Goal: Task Accomplishment & Management: Use online tool/utility

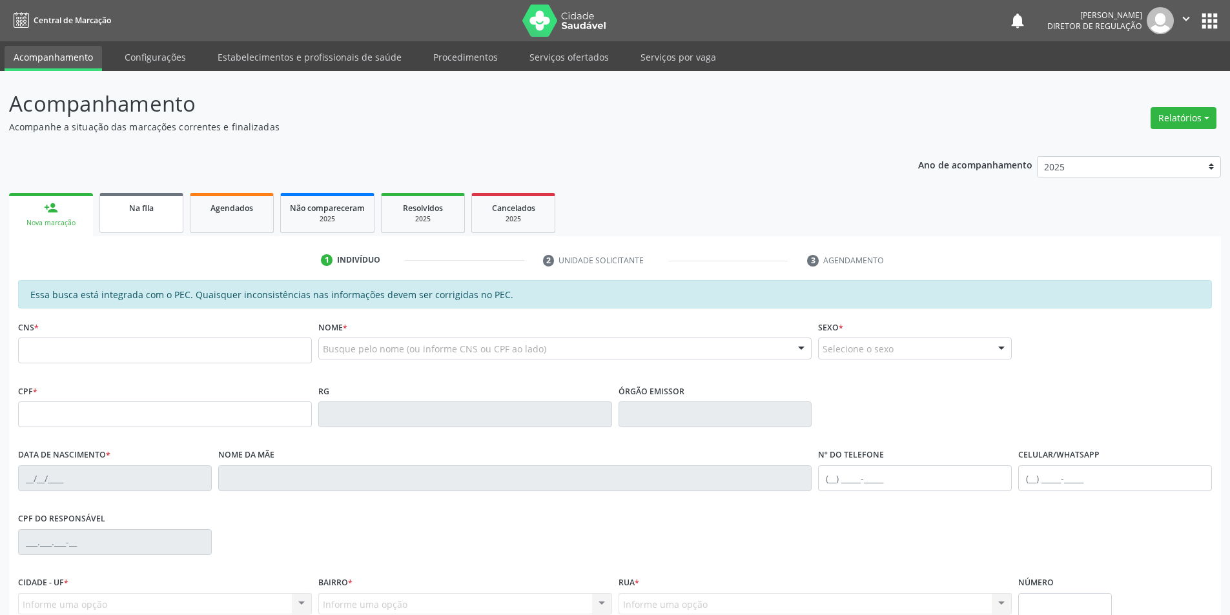
click at [164, 212] on div "Na fila" at bounding box center [141, 208] width 65 height 14
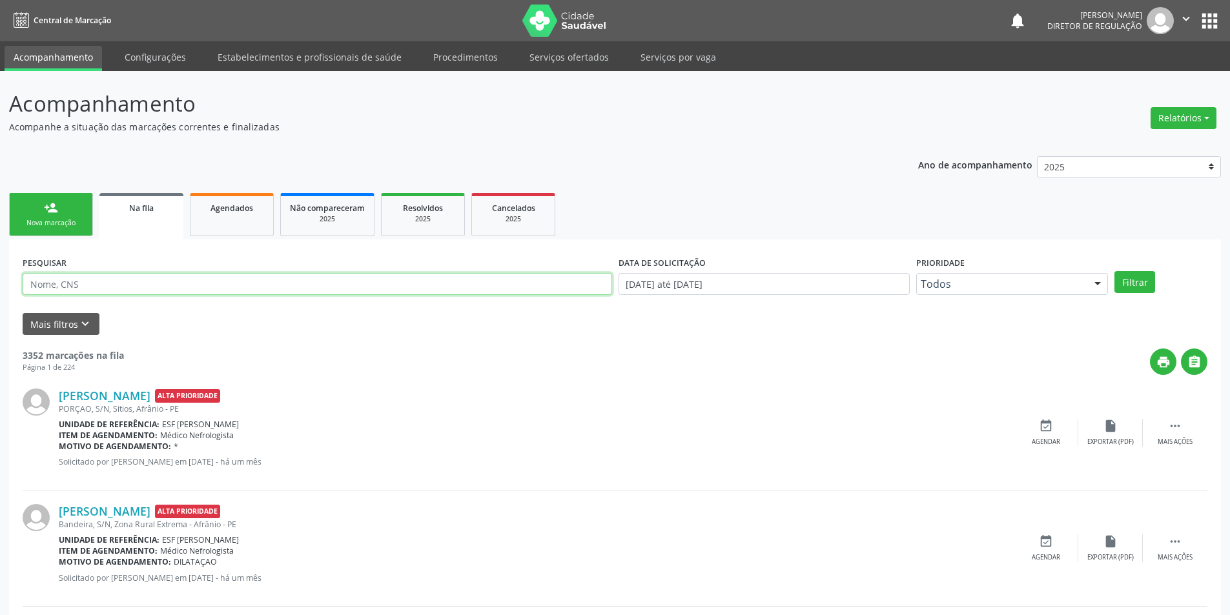
click at [76, 279] on input "text" at bounding box center [318, 284] width 590 height 22
type input "700809474943785"
click at [1127, 285] on button "Filtrar" at bounding box center [1135, 282] width 41 height 22
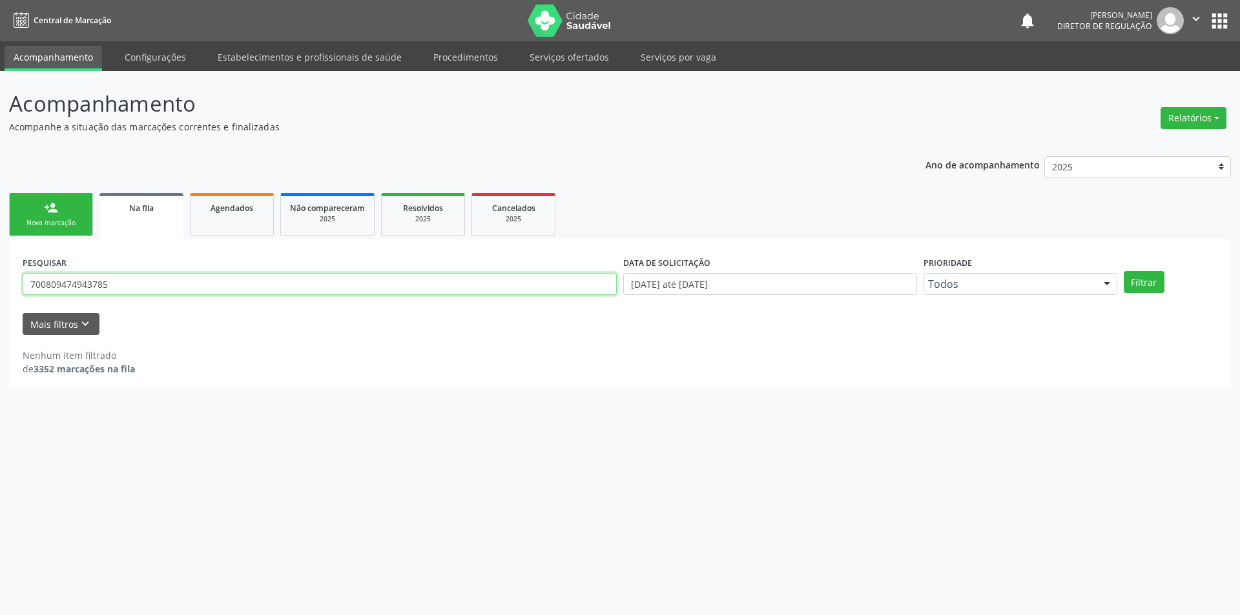
drag, startPoint x: 108, startPoint y: 282, endPoint x: 22, endPoint y: 276, distance: 86.1
click at [22, 276] on div "PESQUISAR 700809474943785" at bounding box center [319, 278] width 601 height 50
type input "704400171357981"
click at [1140, 285] on button "Filtrar" at bounding box center [1144, 282] width 41 height 22
click at [263, 222] on link "Agendados" at bounding box center [232, 214] width 84 height 43
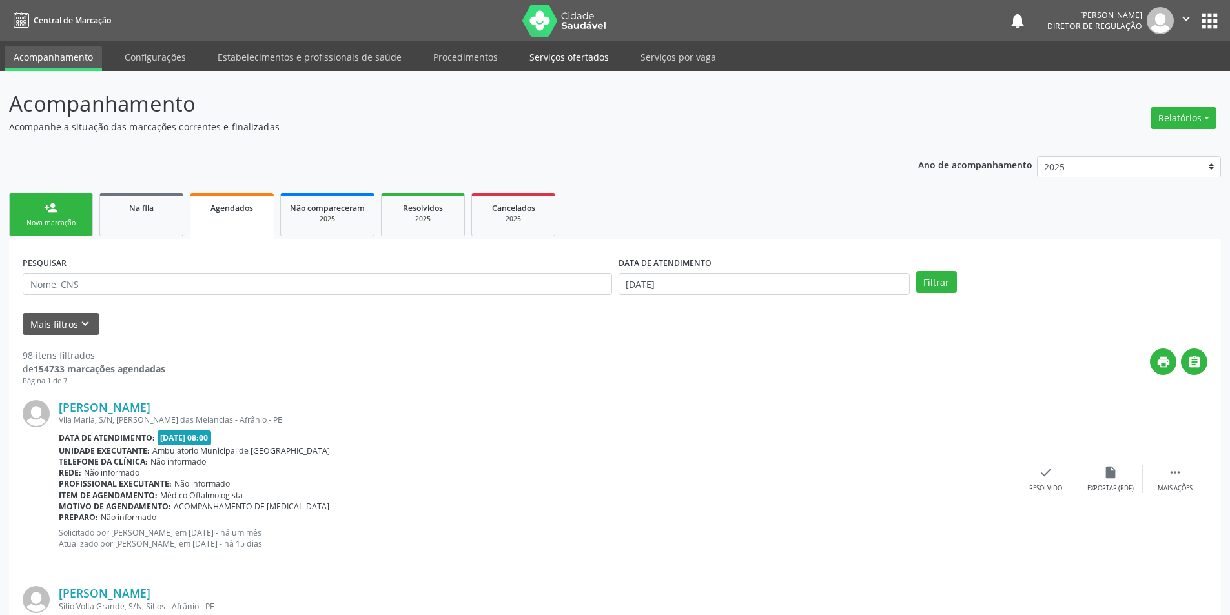
click at [579, 60] on link "Serviços ofertados" at bounding box center [570, 57] width 98 height 23
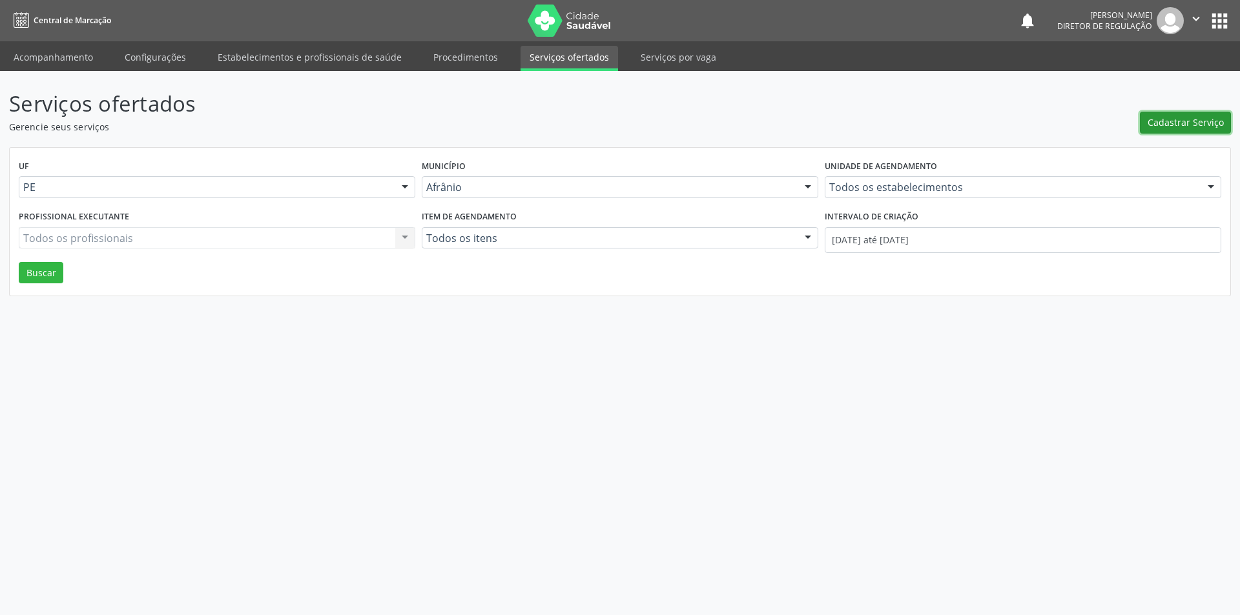
click at [1173, 123] on span "Cadastrar Serviço" at bounding box center [1186, 123] width 76 height 14
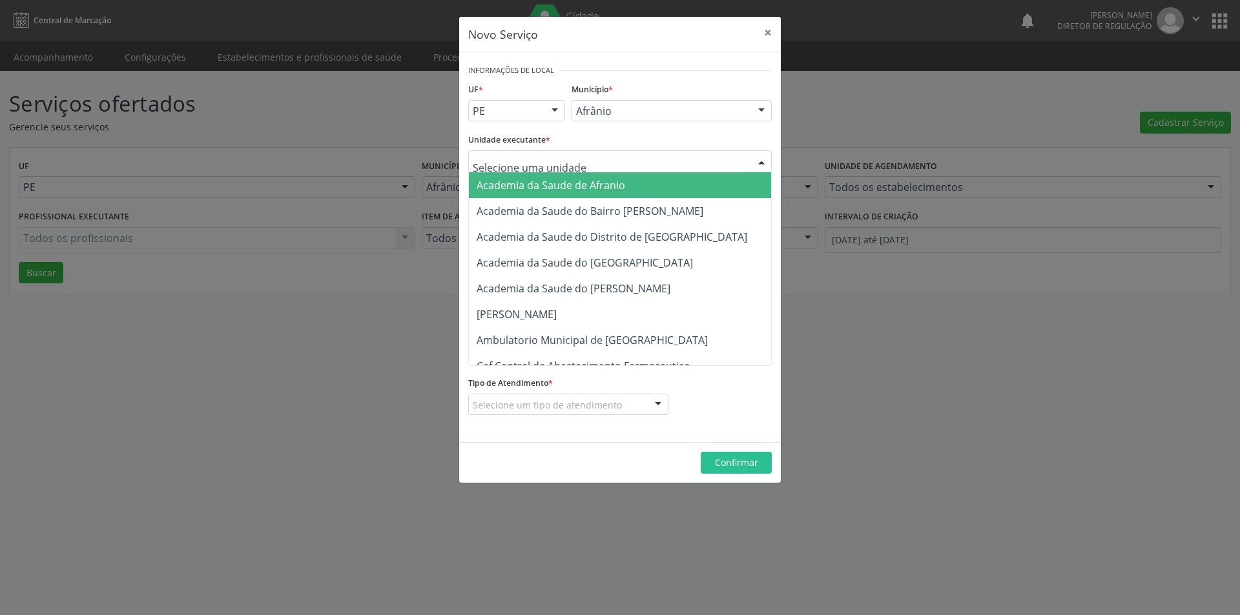
click at [620, 154] on div at bounding box center [620, 161] width 304 height 22
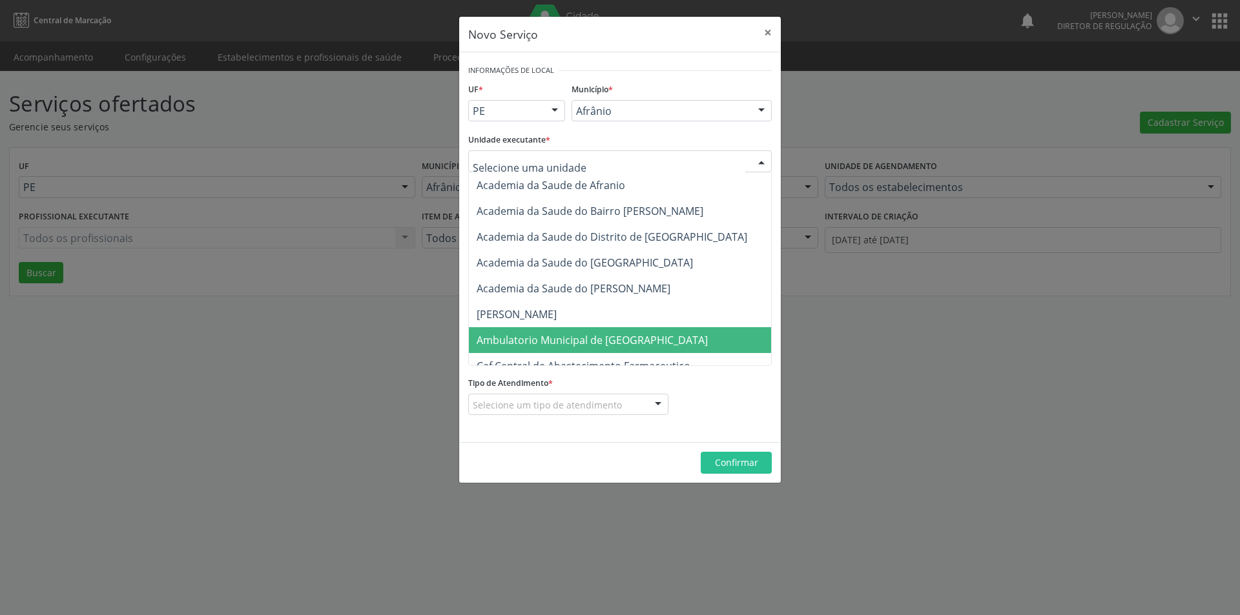
click at [603, 332] on span "Ambulatorio Municipal de [GEOGRAPHIC_DATA]" at bounding box center [626, 340] width 315 height 26
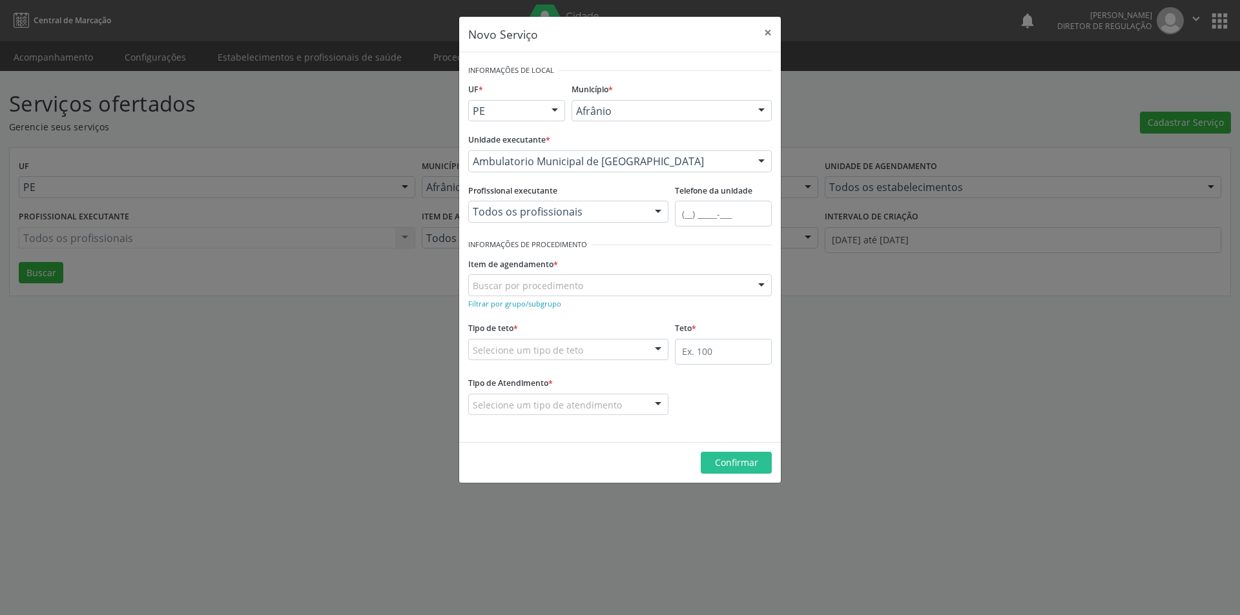
click at [610, 288] on div "Buscar por procedimento" at bounding box center [620, 285] width 304 height 22
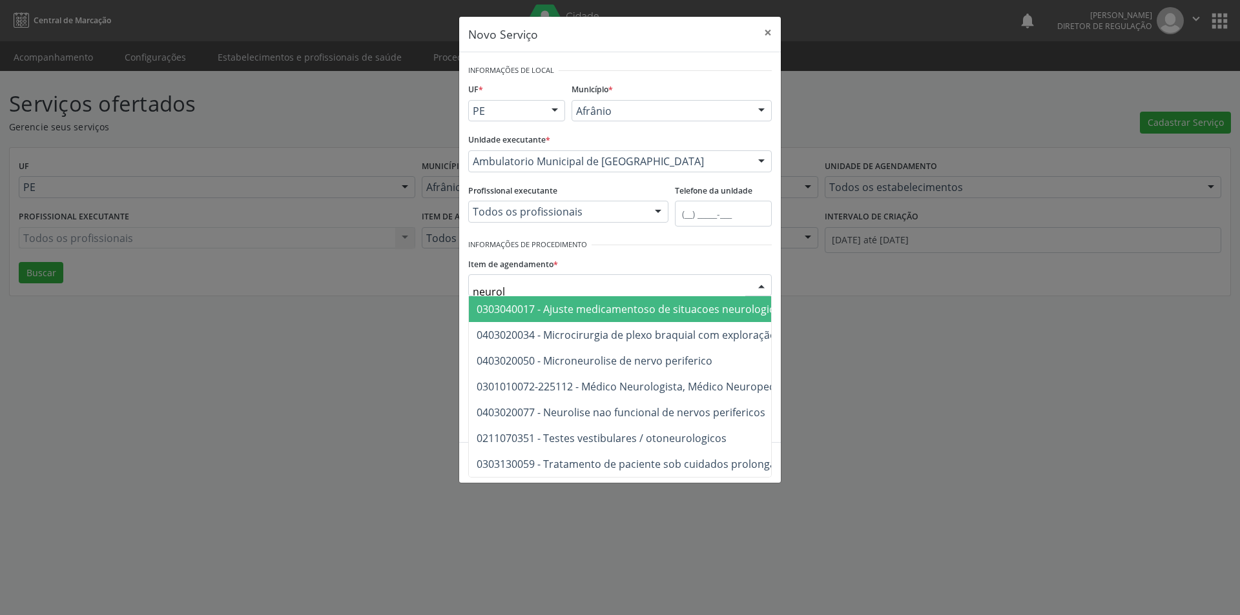
type input "neurolo"
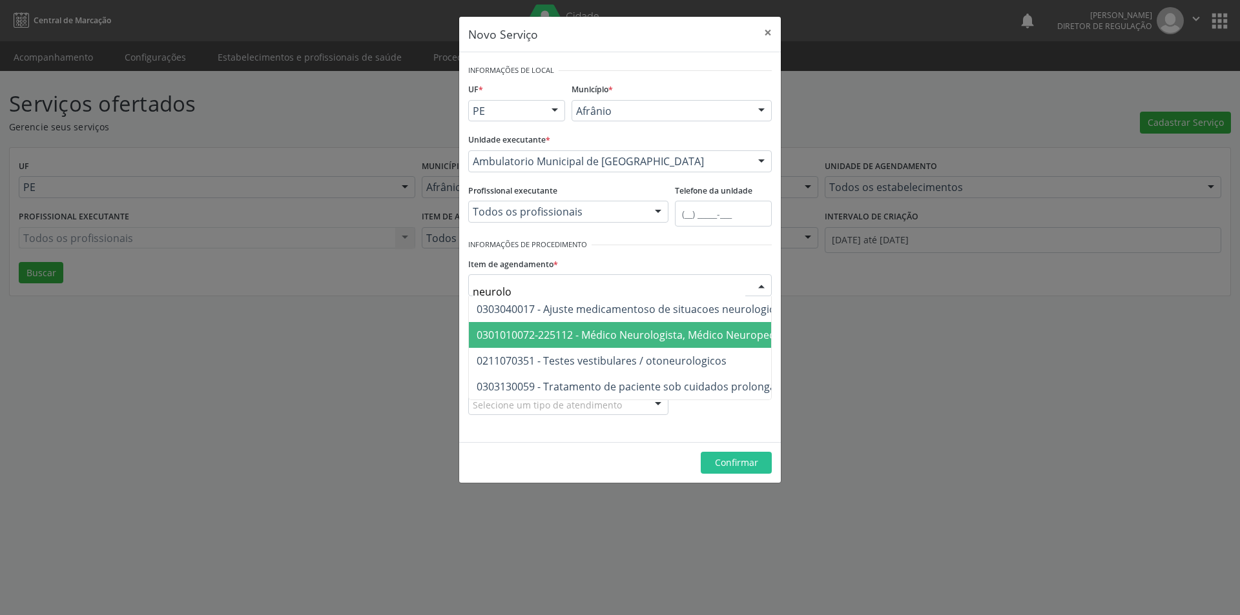
click at [626, 329] on span "0301010072-225112 - Médico Neurologista, Médico Neuropediatra" at bounding box center [638, 335] width 322 height 14
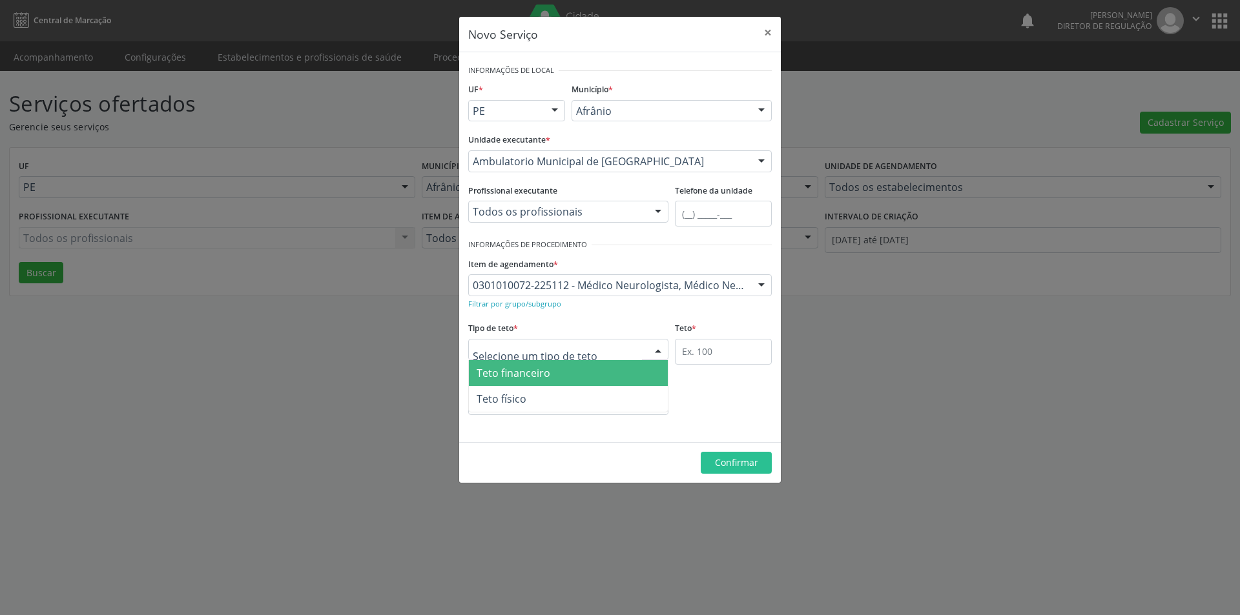
click at [583, 349] on div at bounding box center [568, 350] width 200 height 22
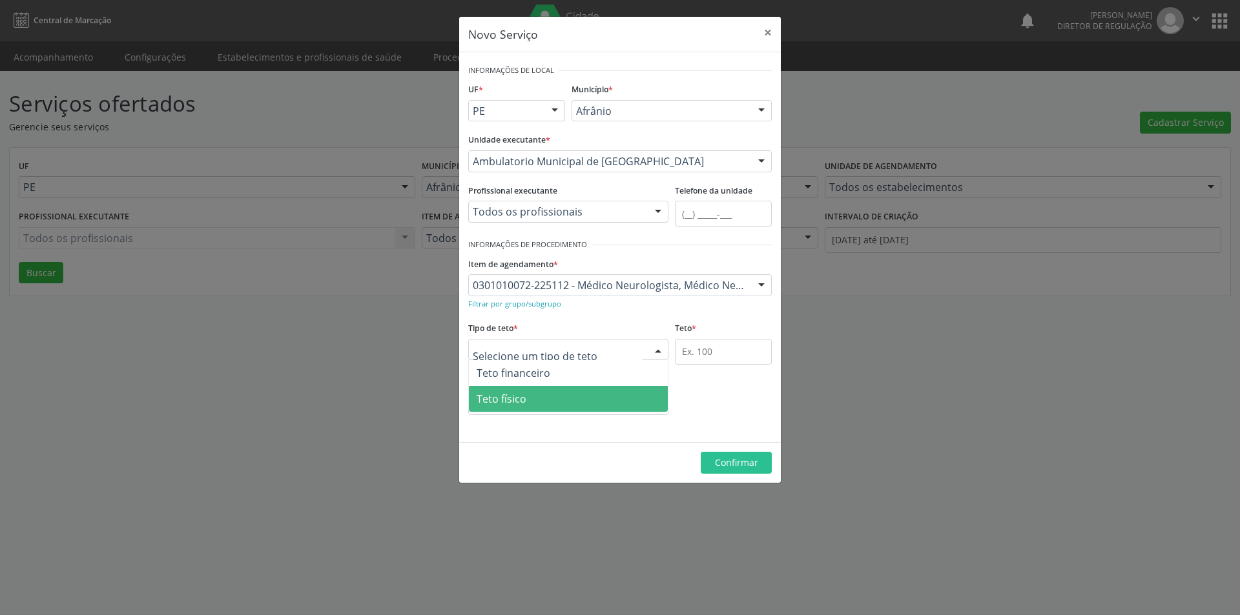
click at [571, 402] on span "Teto físico" at bounding box center [568, 399] width 199 height 26
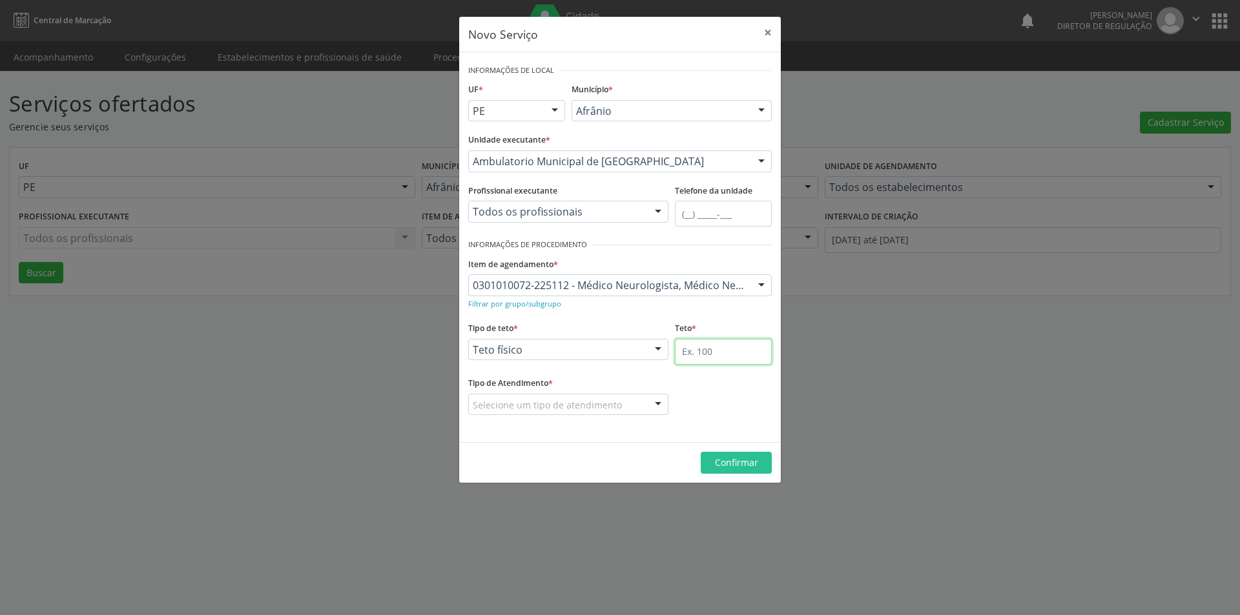
click at [715, 357] on input "text" at bounding box center [723, 352] width 97 height 26
type input "1"
click at [635, 400] on div at bounding box center [568, 405] width 200 height 22
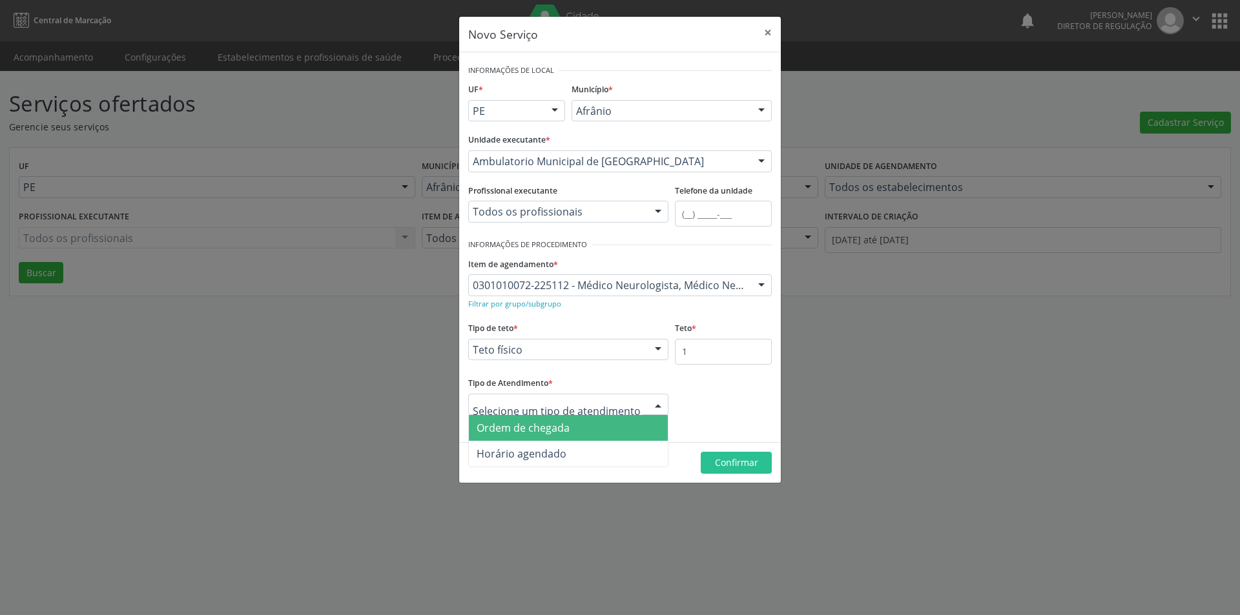
click at [620, 426] on span "Ordem de chegada" at bounding box center [568, 428] width 199 height 26
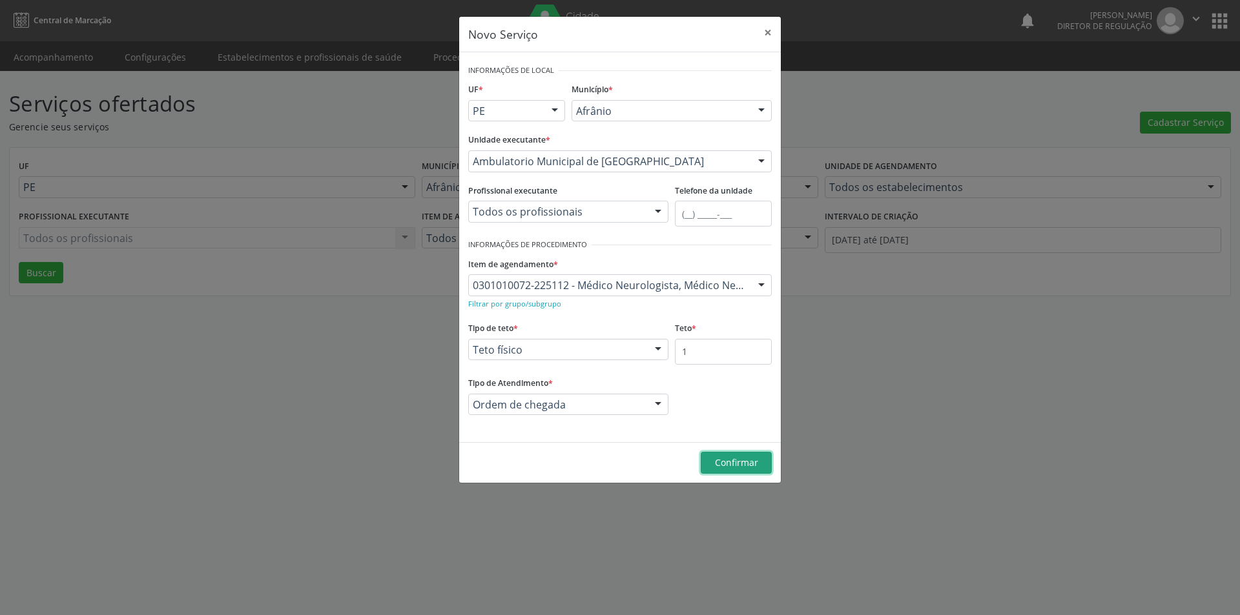
click at [745, 462] on span "Confirmar" at bounding box center [736, 463] width 43 height 12
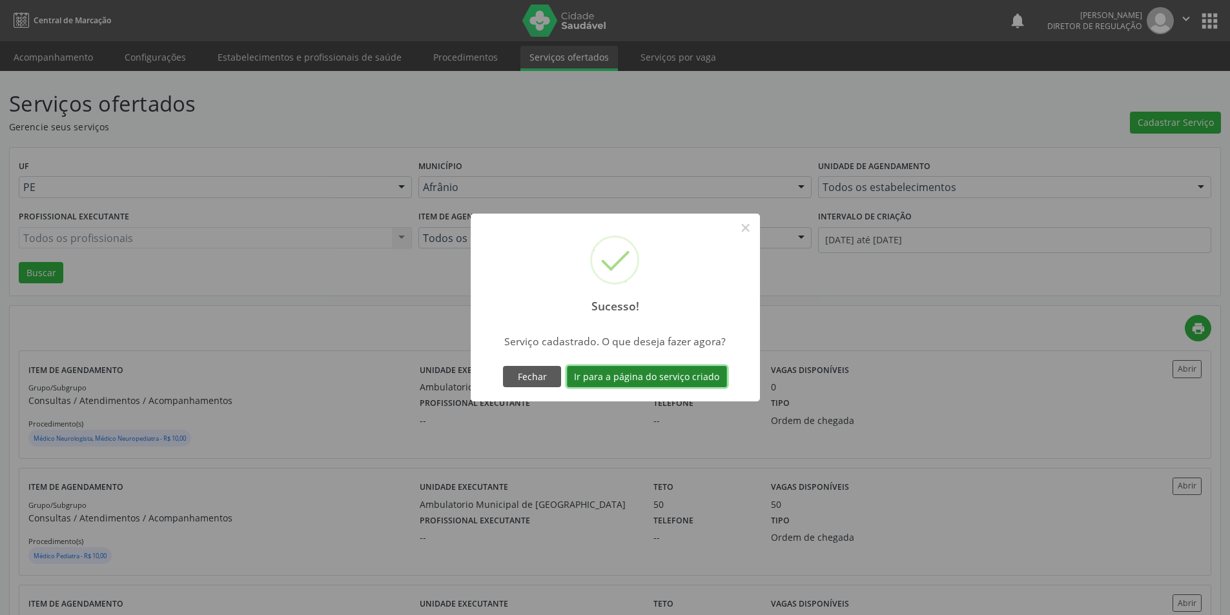
click at [692, 371] on button "Ir para a página do serviço criado" at bounding box center [647, 377] width 160 height 22
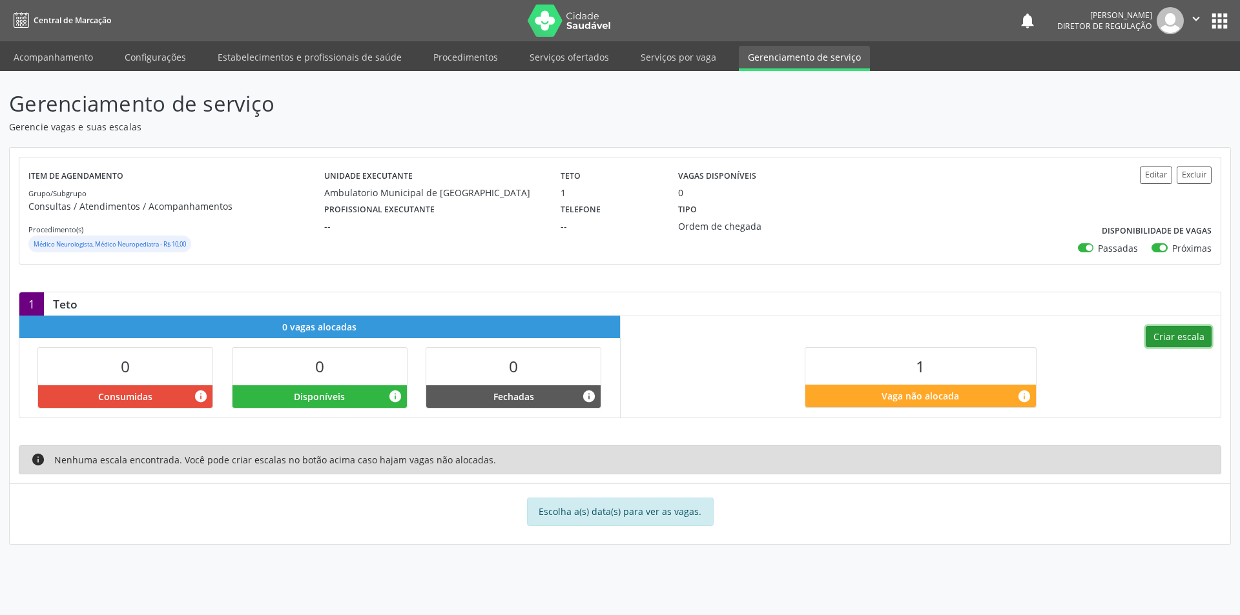
click at [1190, 335] on button "Criar escala" at bounding box center [1179, 337] width 66 height 22
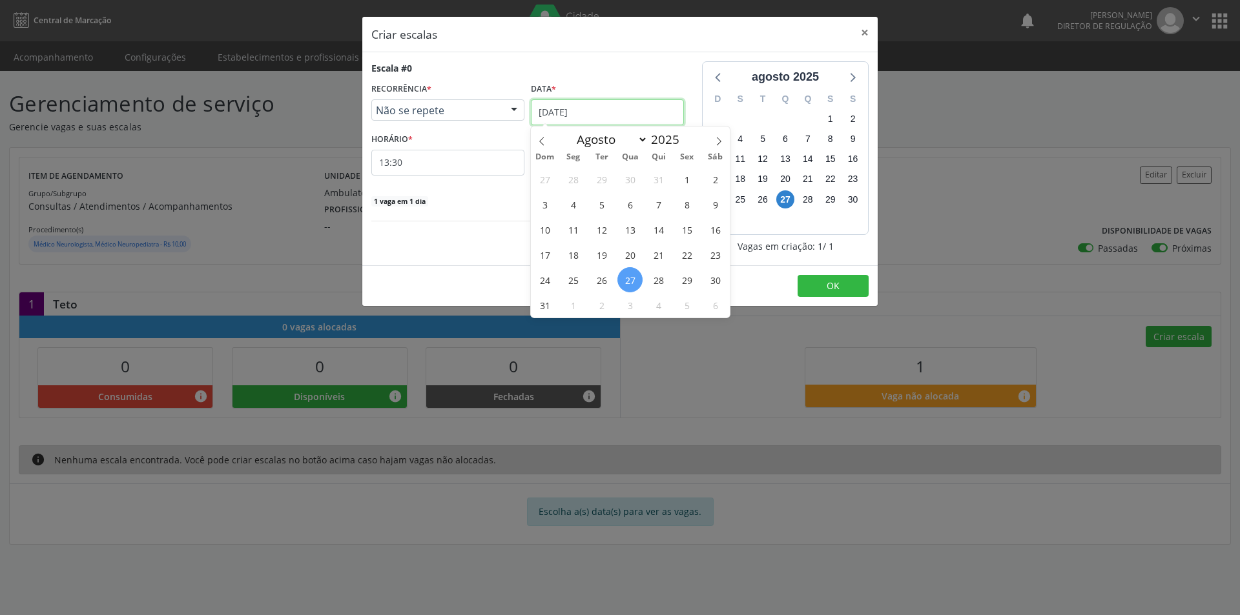
click at [584, 108] on input "[DATE]" at bounding box center [607, 112] width 153 height 26
click at [685, 278] on span "29" at bounding box center [686, 279] width 25 height 25
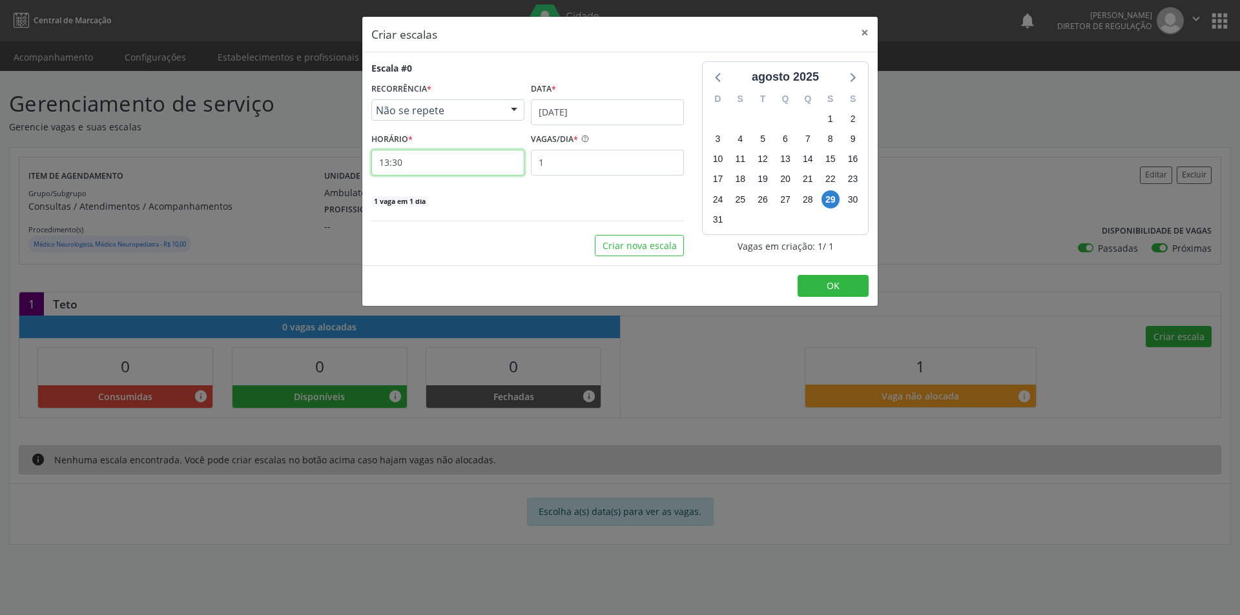
click at [479, 161] on input "13:30" at bounding box center [447, 163] width 153 height 26
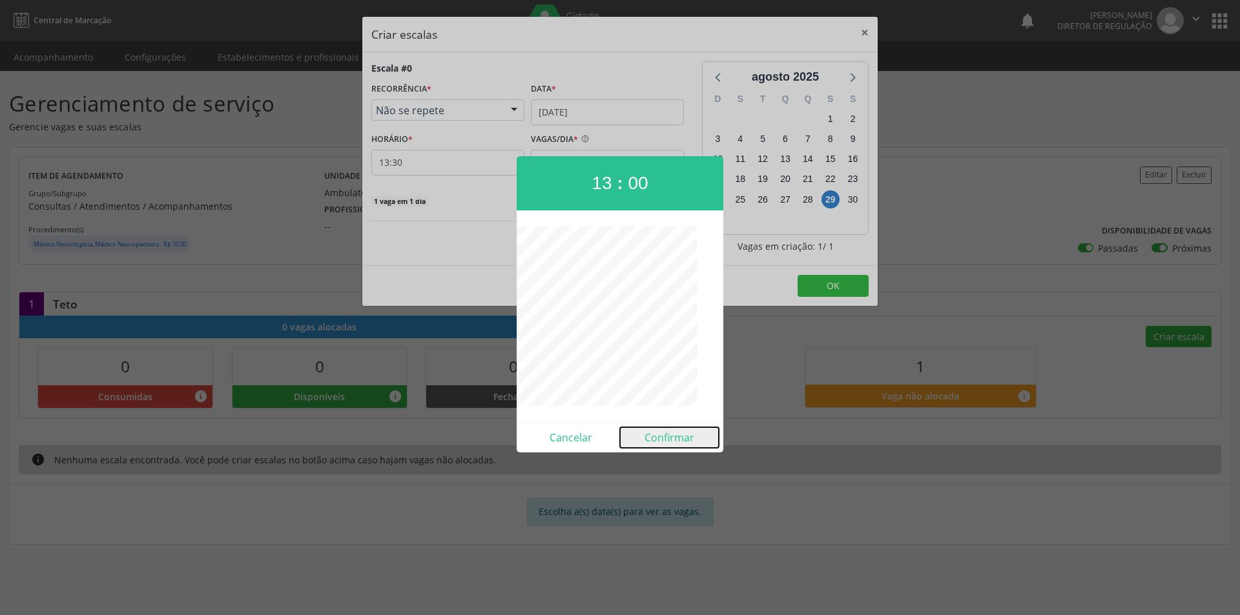
click at [662, 440] on button "Confirmar" at bounding box center [669, 438] width 99 height 21
type input "13:00"
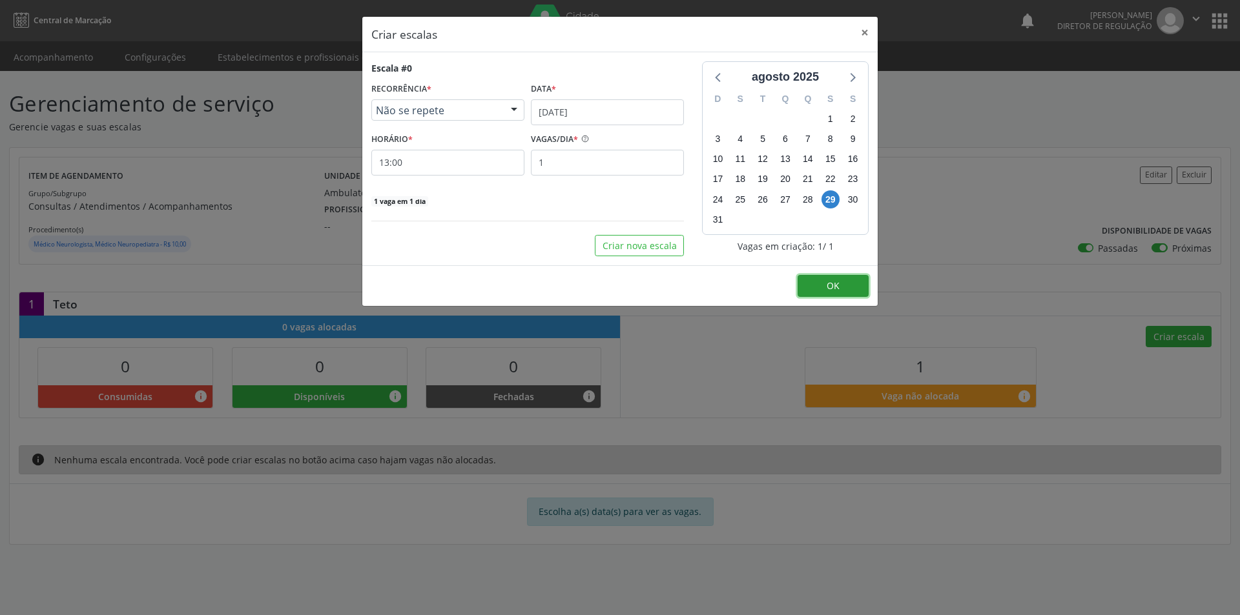
click at [821, 286] on button "OK" at bounding box center [833, 286] width 71 height 22
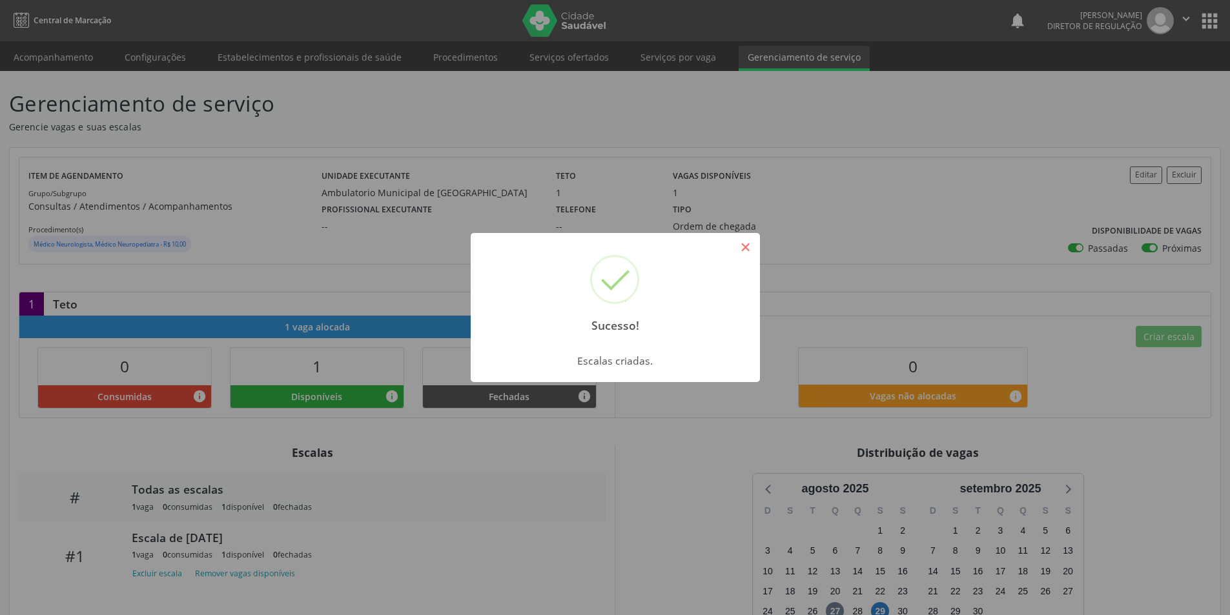
click at [750, 257] on button "×" at bounding box center [746, 247] width 22 height 22
